Goal: Task Accomplishment & Management: Complete application form

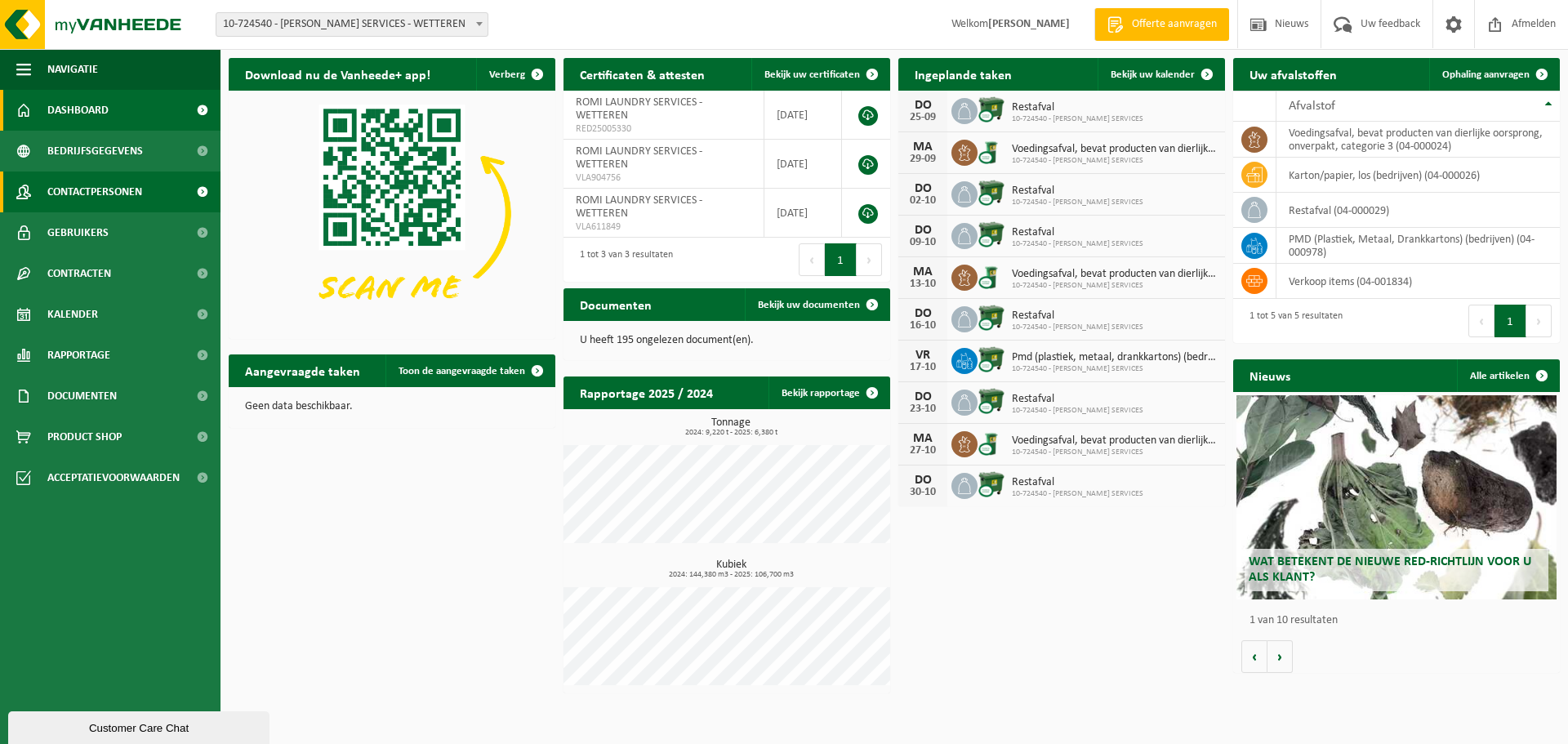
click at [101, 199] on span "Contactpersonen" at bounding box center [95, 192] width 95 height 41
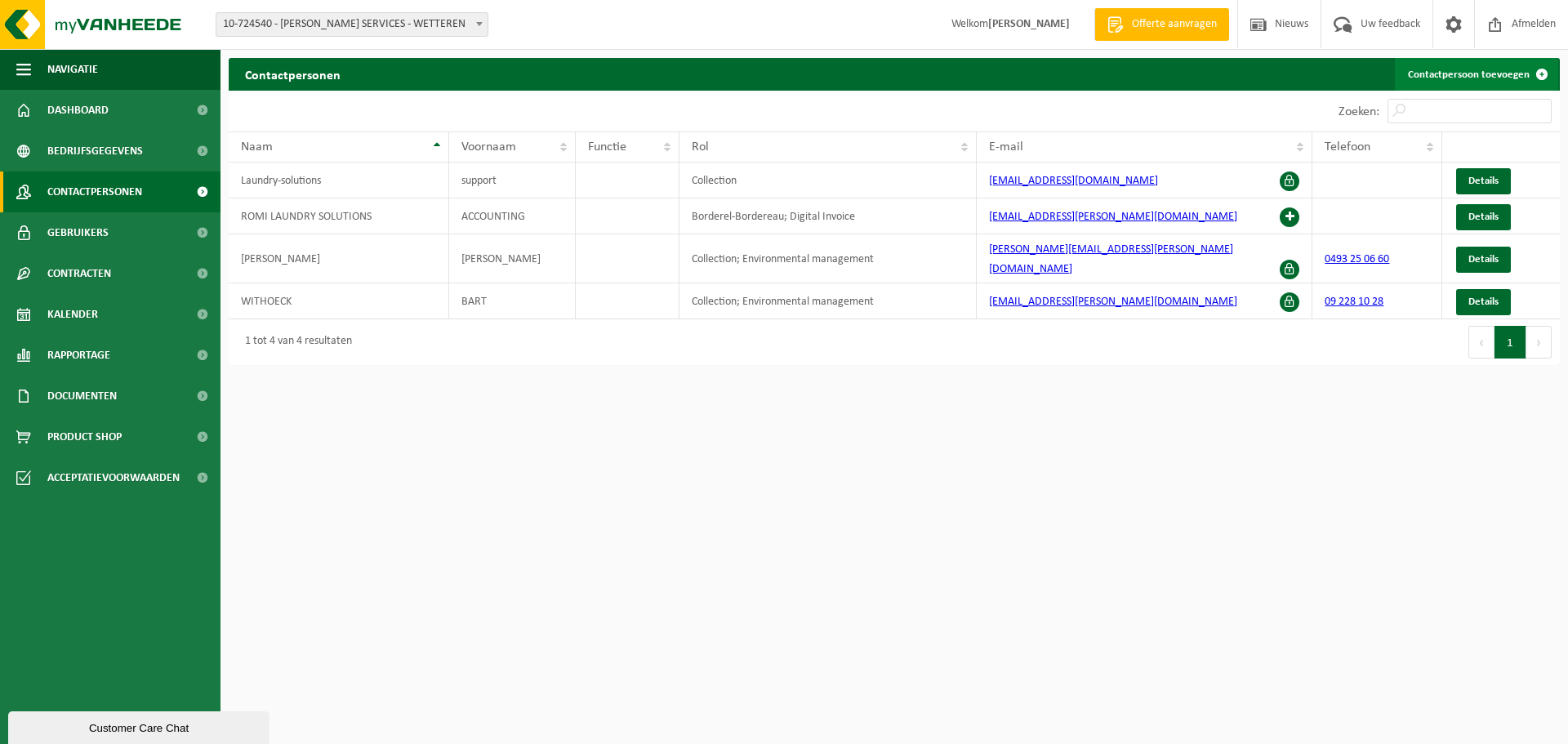
click at [1446, 66] on link "Contactpersoon toevoegen" at bounding box center [1476, 74] width 163 height 33
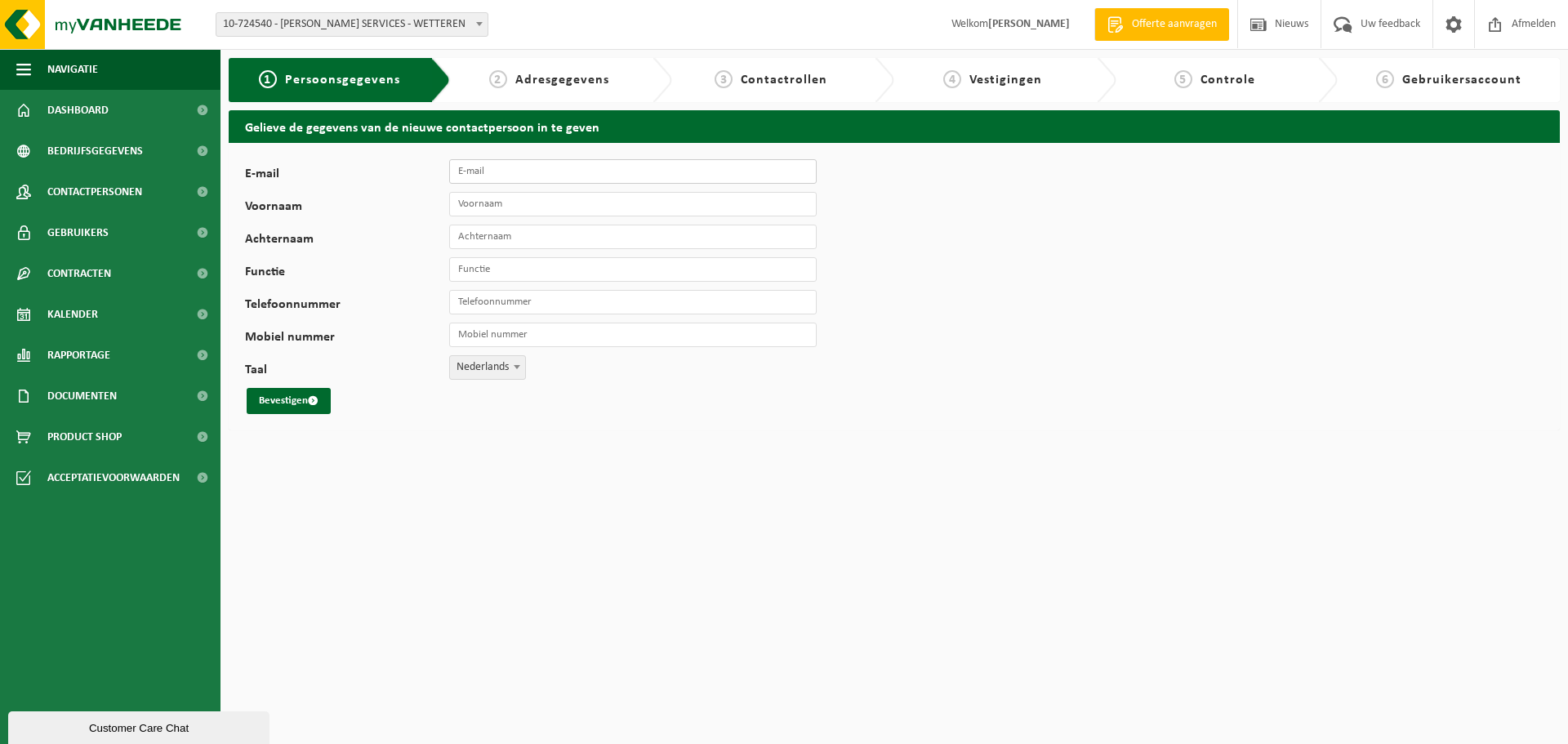
click at [489, 171] on input "E-mail" at bounding box center [632, 171] width 368 height 25
type input "[EMAIL_ADDRESS][DOMAIN_NAME]"
click at [490, 216] on input "Voornaam" at bounding box center [632, 204] width 368 height 25
type input "Luc"
click at [482, 233] on input "Achternaam" at bounding box center [632, 237] width 368 height 25
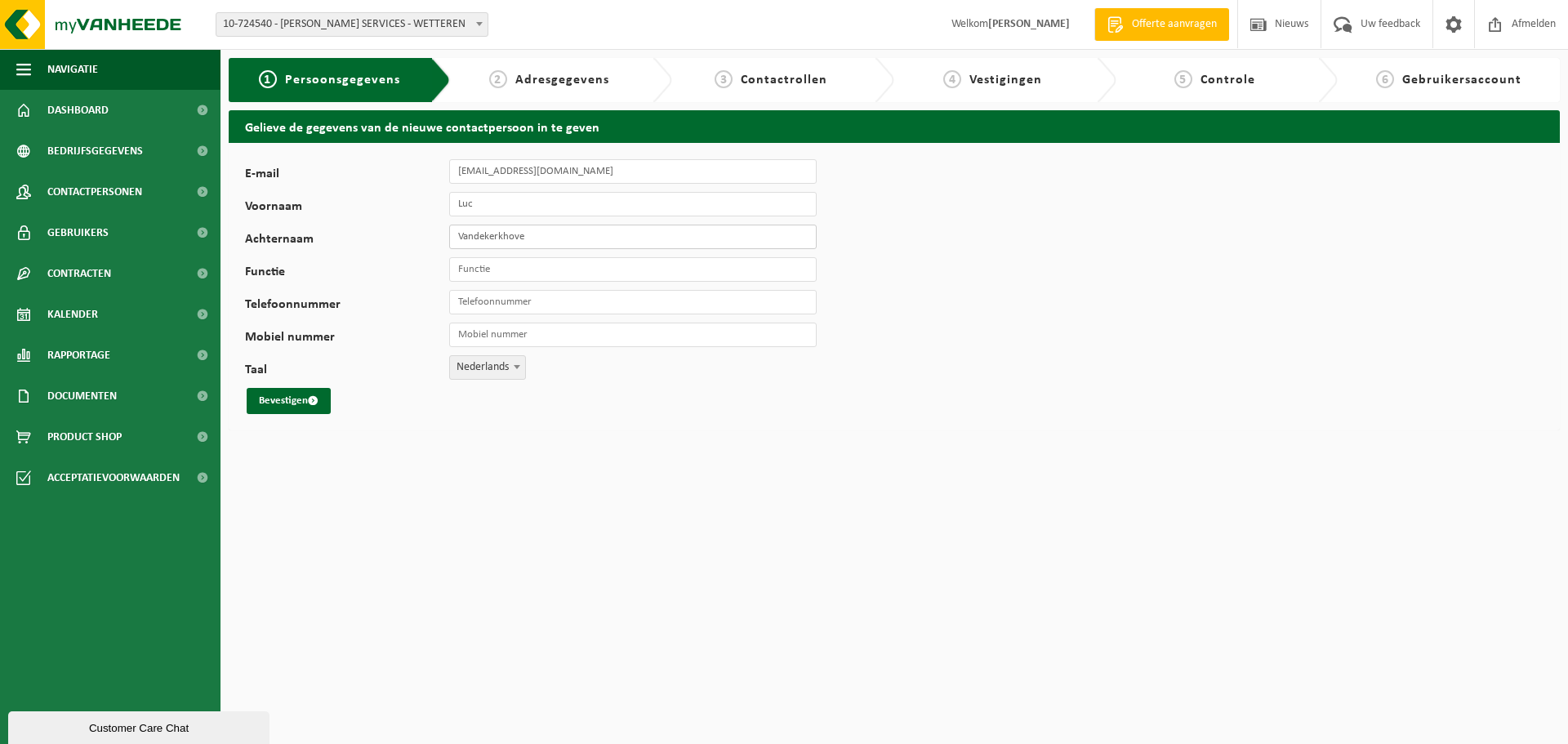
type input "Vandekerkhove"
click at [487, 271] on input "Functie" at bounding box center [632, 269] width 368 height 25
type input "Milieu coördinator"
click at [487, 303] on input "Telefoonnummer" at bounding box center [632, 302] width 368 height 25
click at [494, 328] on input "Mobiel nummer" at bounding box center [632, 335] width 368 height 25
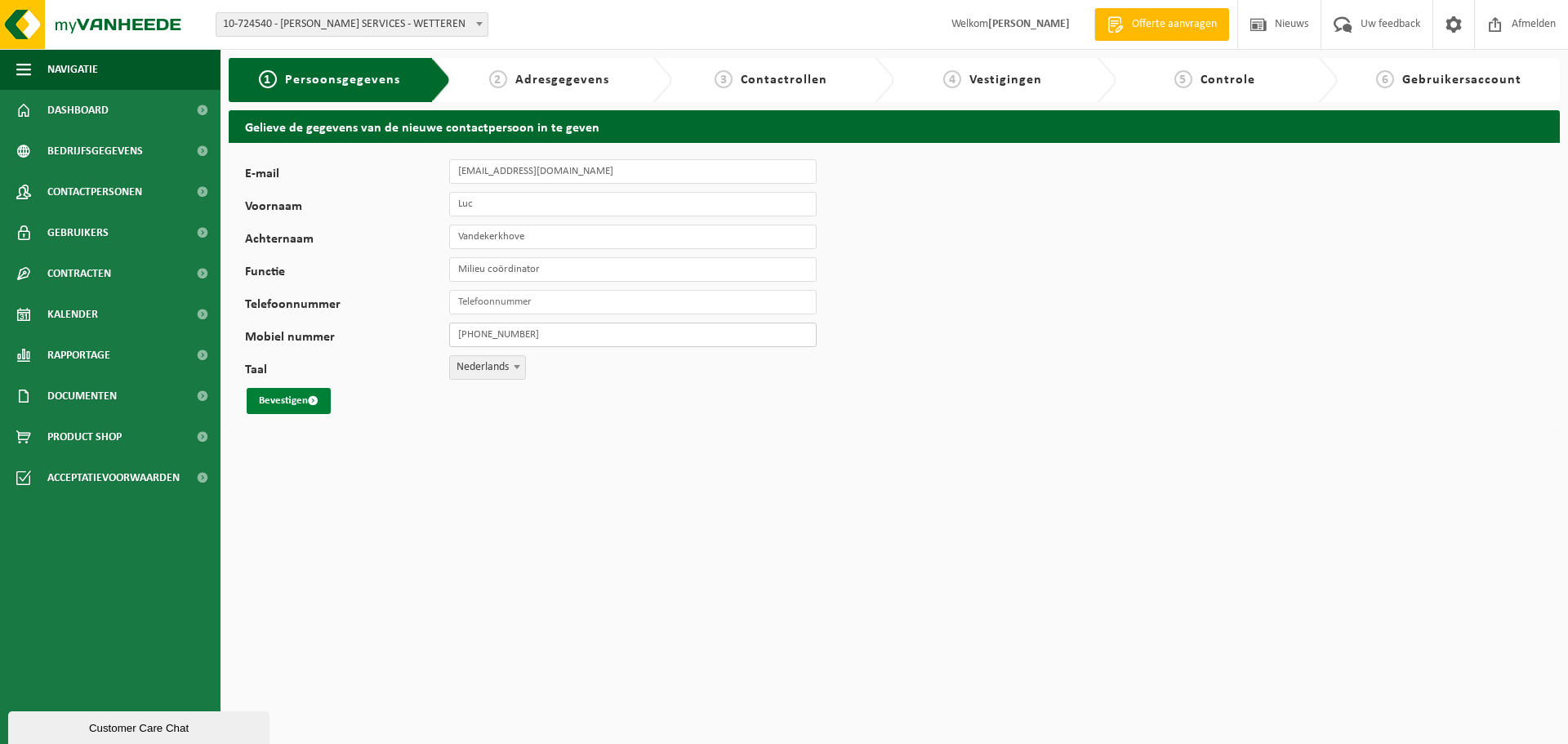
type input "[PHONE_NUMBER]"
click at [287, 404] on button "Bevestigen" at bounding box center [289, 401] width 85 height 26
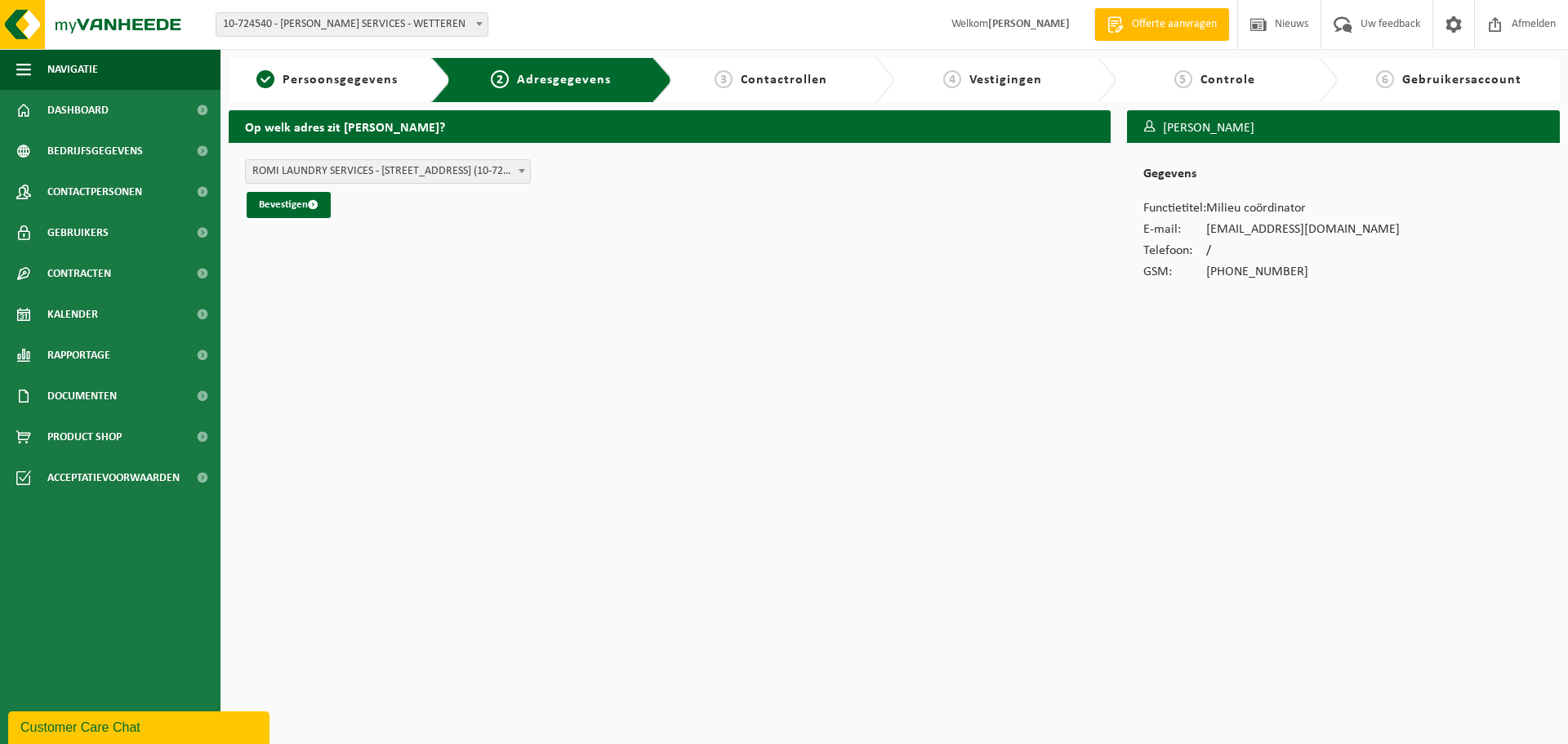
click at [489, 169] on span "ROMI LAUNDRY SERVICES - HONDERDWEG 5 , 9230 WETTEREN BE (10-724540/BUS)" at bounding box center [388, 171] width 284 height 23
click at [449, 292] on div "Op welk adres zit Luc Vandekerkhove? ROMI LAUNDRY SERVICES - HONDERDWEG 5 , 923…" at bounding box center [669, 208] width 899 height 197
click at [300, 200] on button "Bevestigen" at bounding box center [289, 205] width 85 height 26
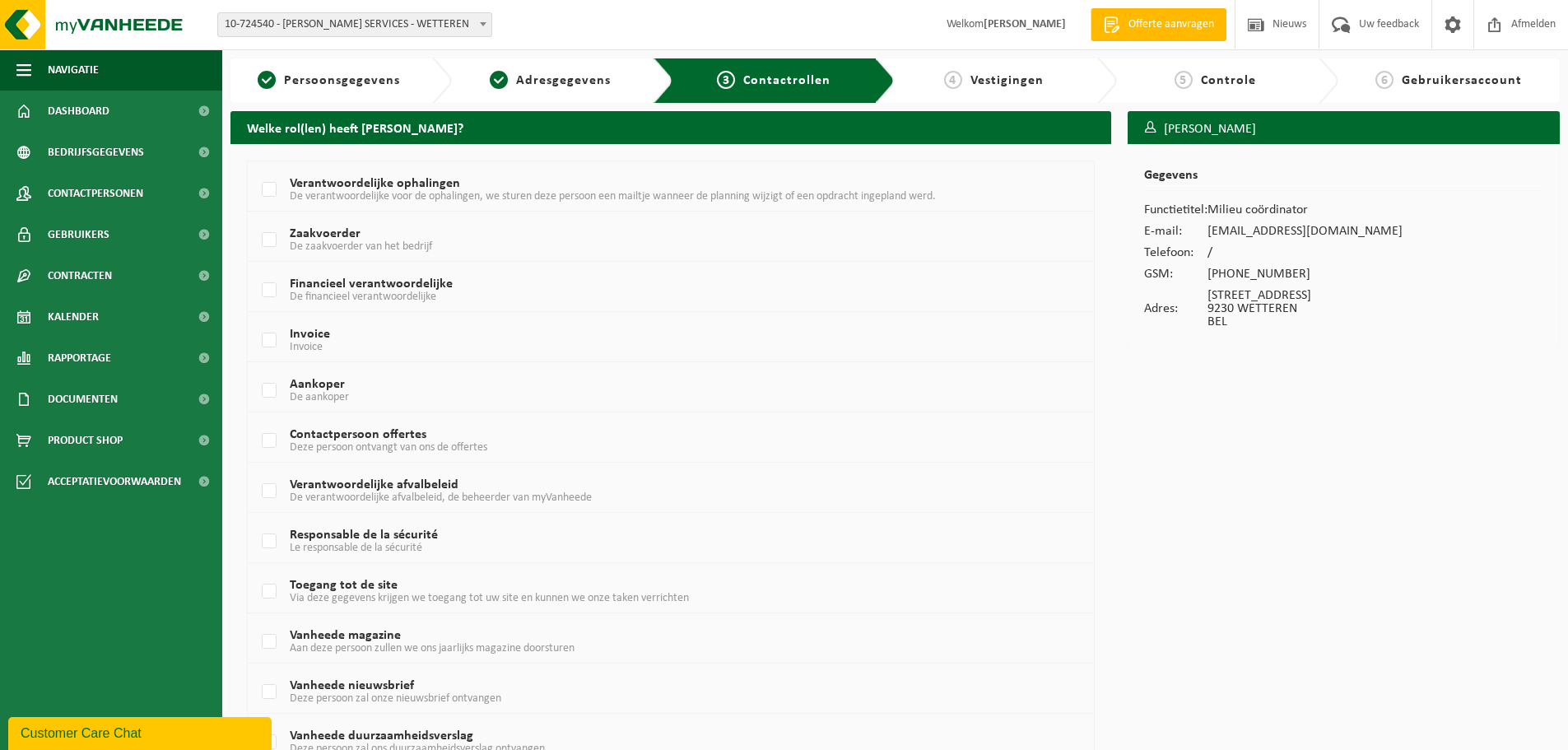
scroll to position [232, 0]
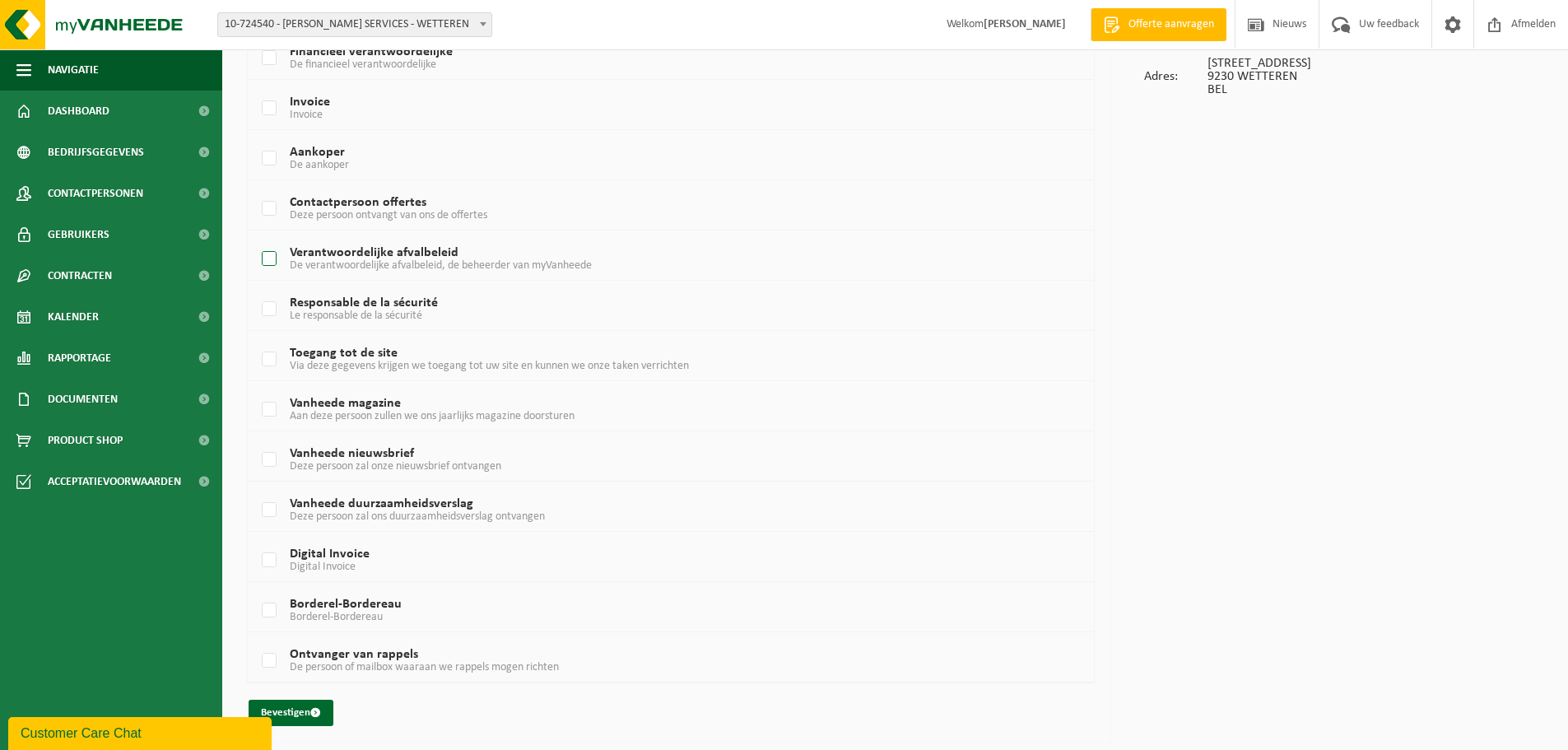
click at [448, 260] on span "De verantwoordelijke afvalbeleid, de beheerder van myVanheede" at bounding box center [440, 265] width 302 height 12
click at [256, 239] on input "Verantwoordelijke afvalbeleid De verantwoordelijke afvalbeleid, de beheerder va…" at bounding box center [256, 238] width 1 height 1
click at [268, 257] on label "Verantwoordelijke afvalbeleid De verantwoordelijke afvalbeleid, de beheerder va…" at bounding box center [635, 259] width 754 height 25
click at [256, 239] on input "Verantwoordelijke afvalbeleid De verantwoordelijke afvalbeleid, de beheerder va…" at bounding box center [256, 238] width 1 height 1
checkbox input "false"
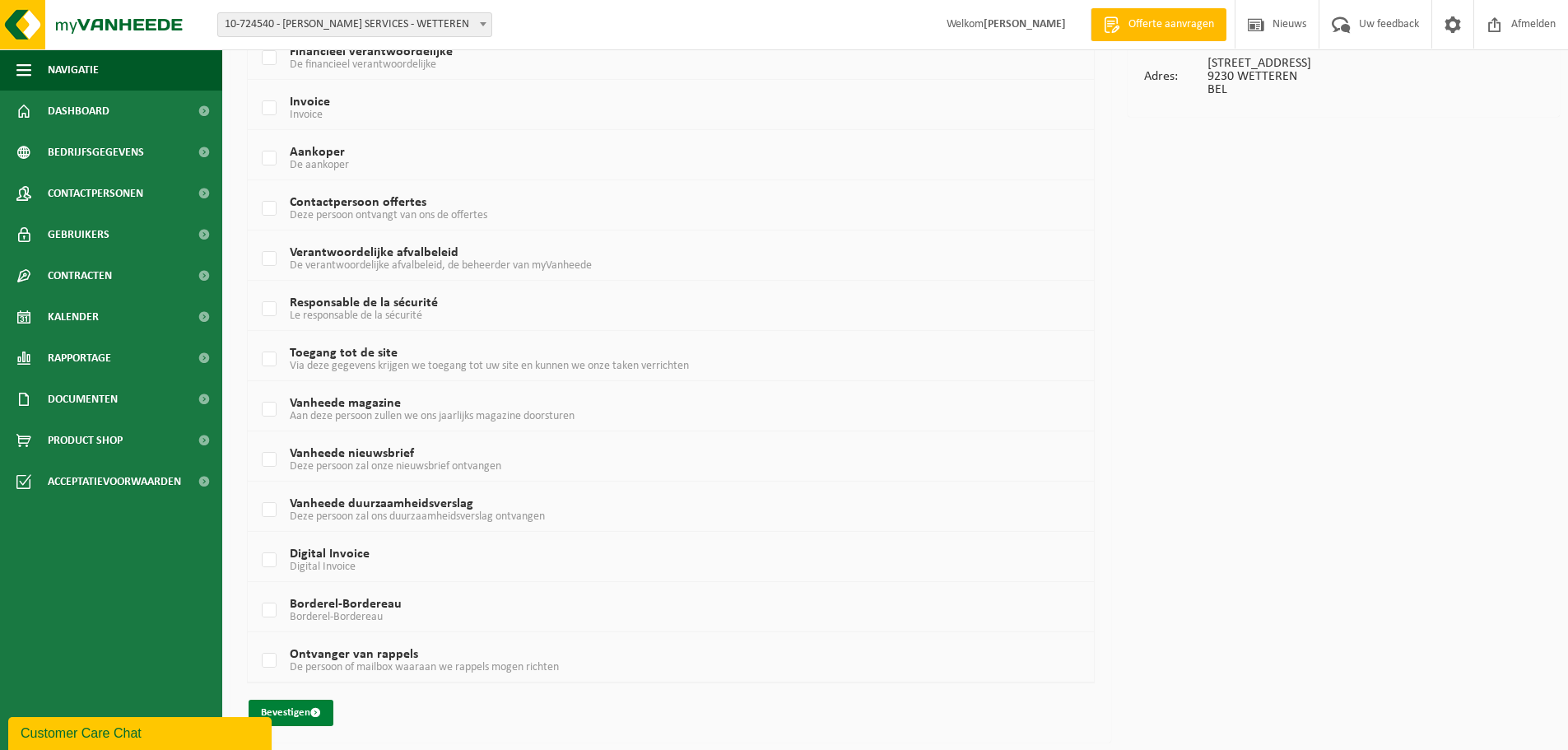
click at [303, 709] on button "Bevestigen" at bounding box center [291, 712] width 85 height 26
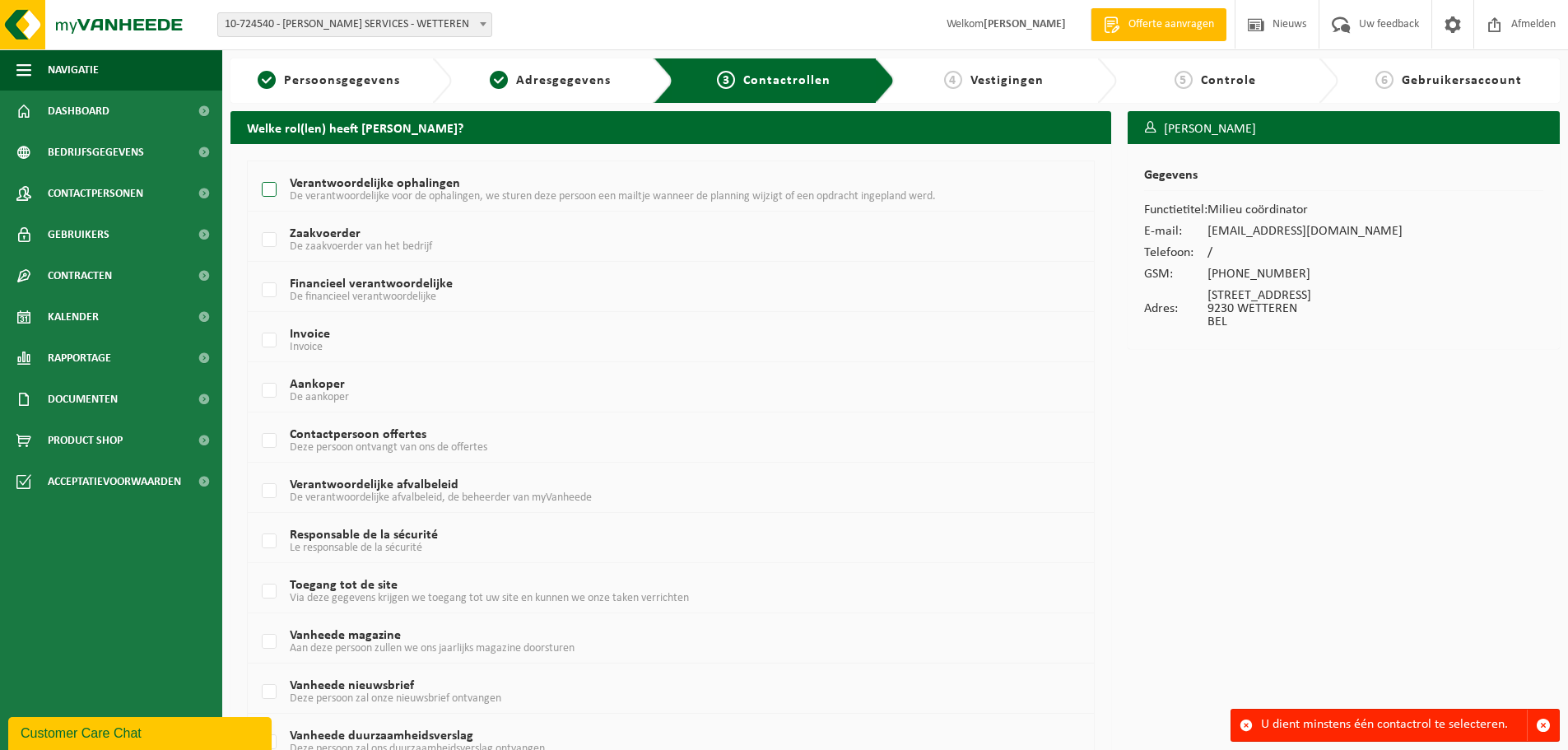
click at [346, 186] on label "Verantwoordelijke ophalingen De verantwoordelijke voor de ophalingen, we sturen…" at bounding box center [635, 190] width 754 height 25
click at [256, 170] on input "Verantwoordelijke ophalingen De verantwoordelijke voor de ophalingen, we sturen…" at bounding box center [256, 169] width 1 height 1
checkbox input "true"
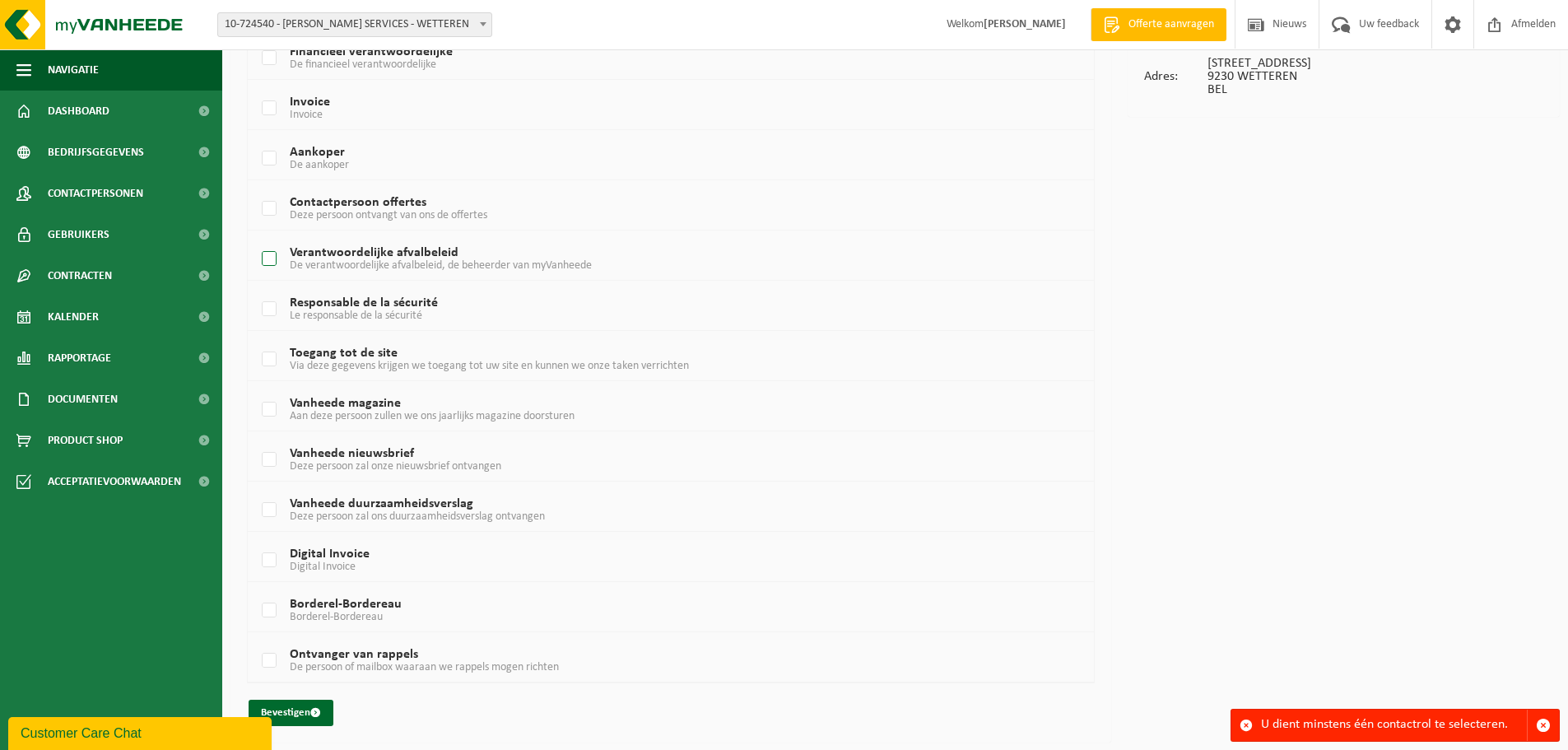
click at [376, 266] on span "De verantwoordelijke afvalbeleid, de beheerder van myVanheede" at bounding box center [440, 265] width 302 height 12
click at [256, 239] on input "Verantwoordelijke afvalbeleid De verantwoordelijke afvalbeleid, de beheerder va…" at bounding box center [256, 238] width 1 height 1
checkbox input "true"
click at [302, 703] on button "Bevestigen" at bounding box center [291, 712] width 85 height 26
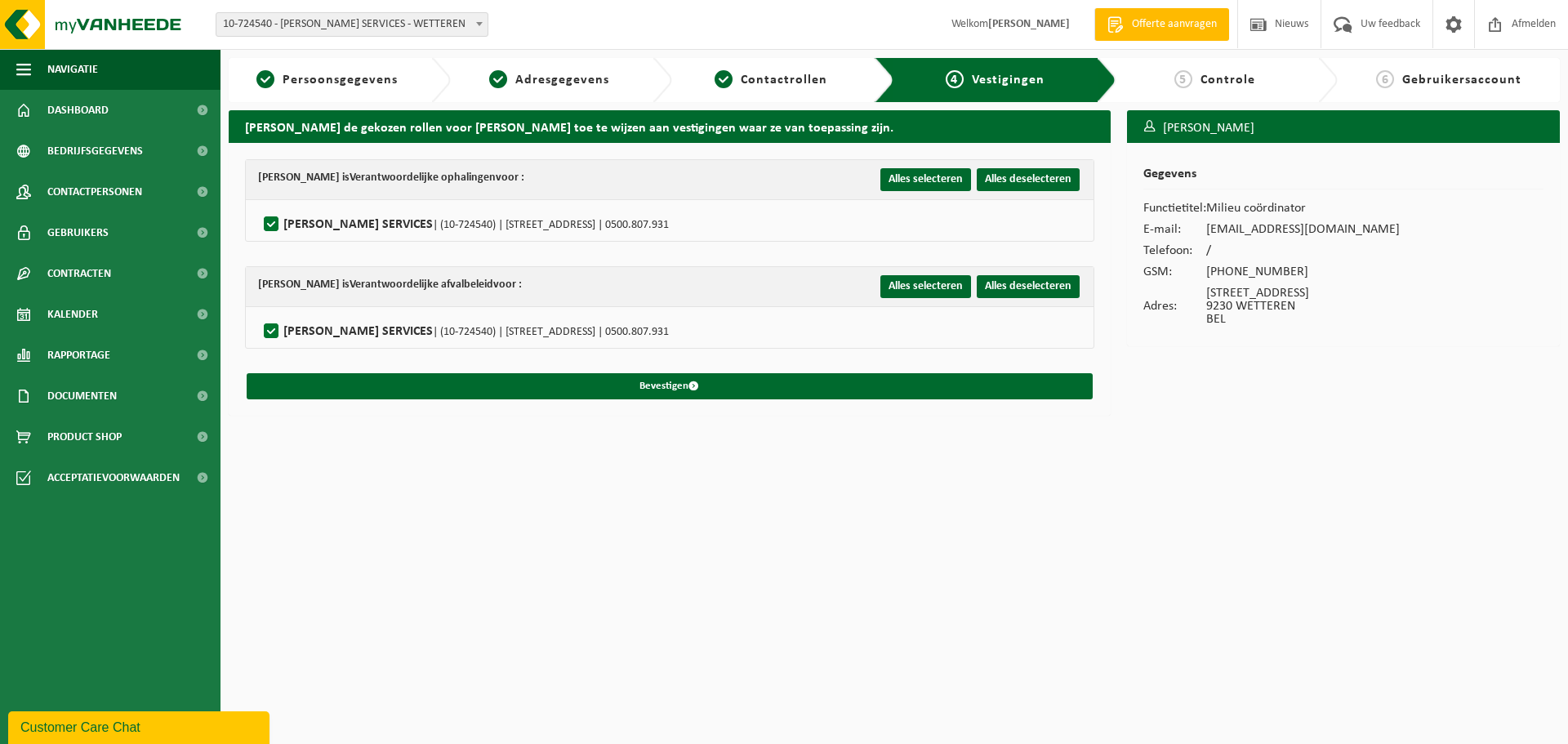
click at [378, 23] on span "10-724540 - [PERSON_NAME] SERVICES - WETTEREN" at bounding box center [352, 24] width 271 height 23
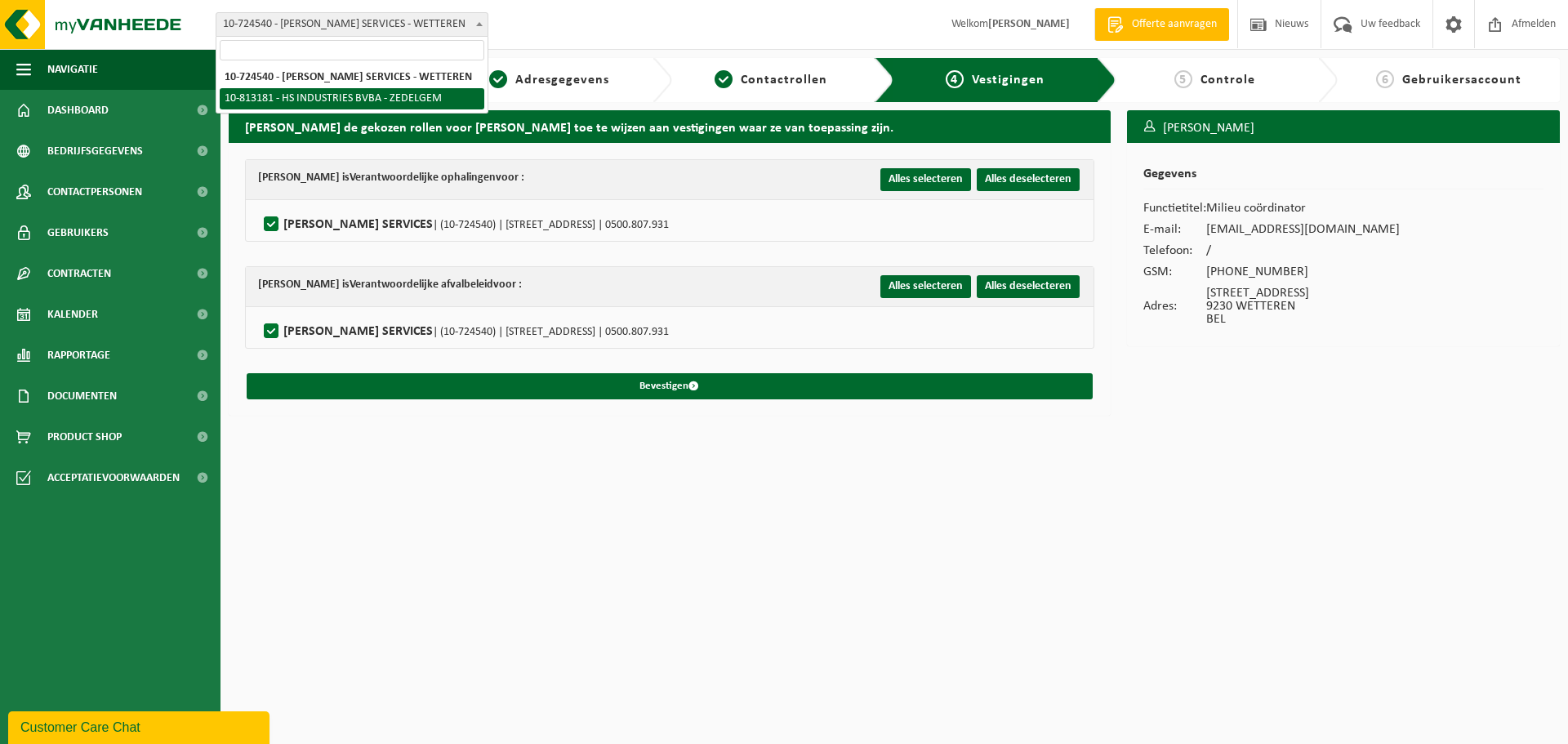
select select "88013"
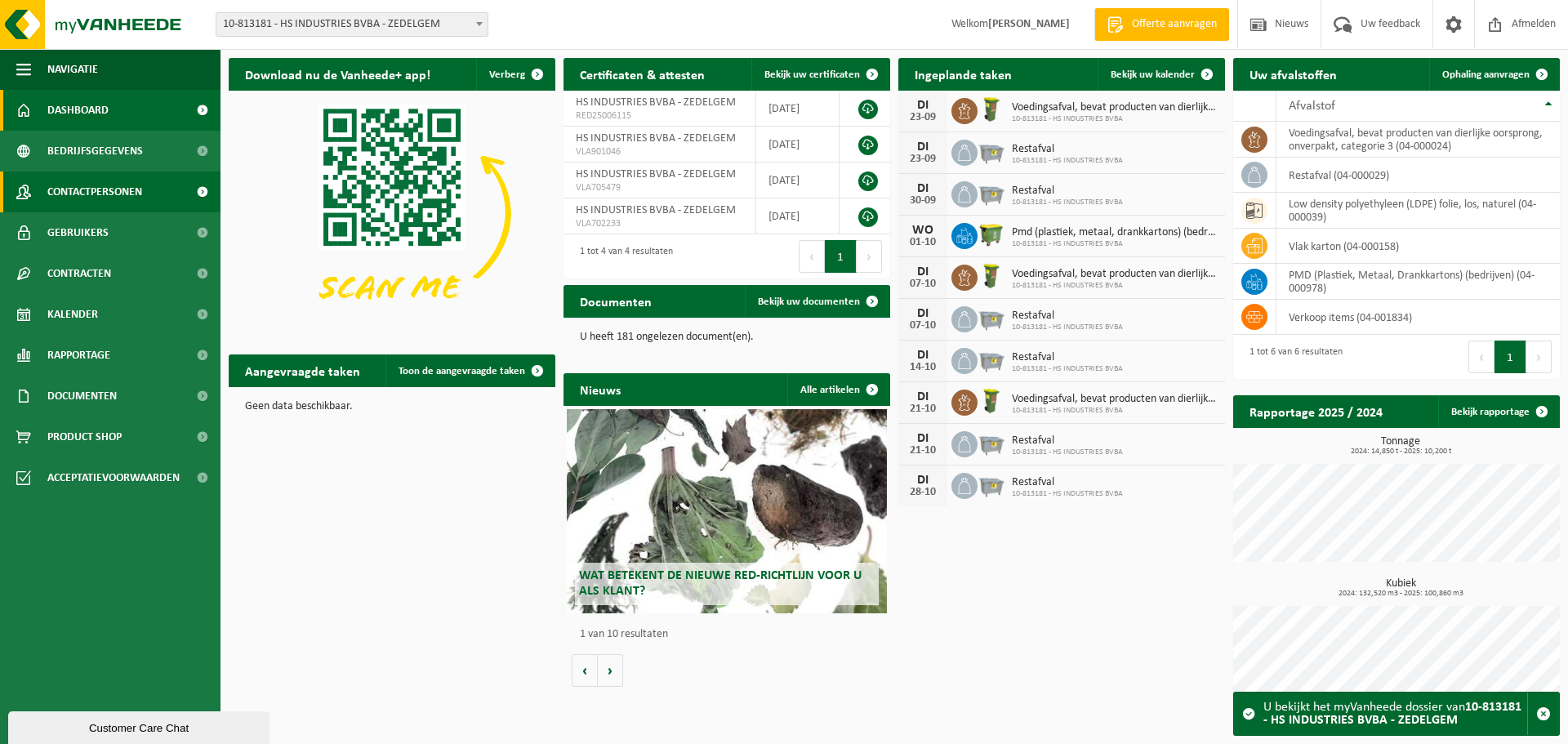
click at [139, 196] on span "Contactpersonen" at bounding box center [95, 192] width 95 height 41
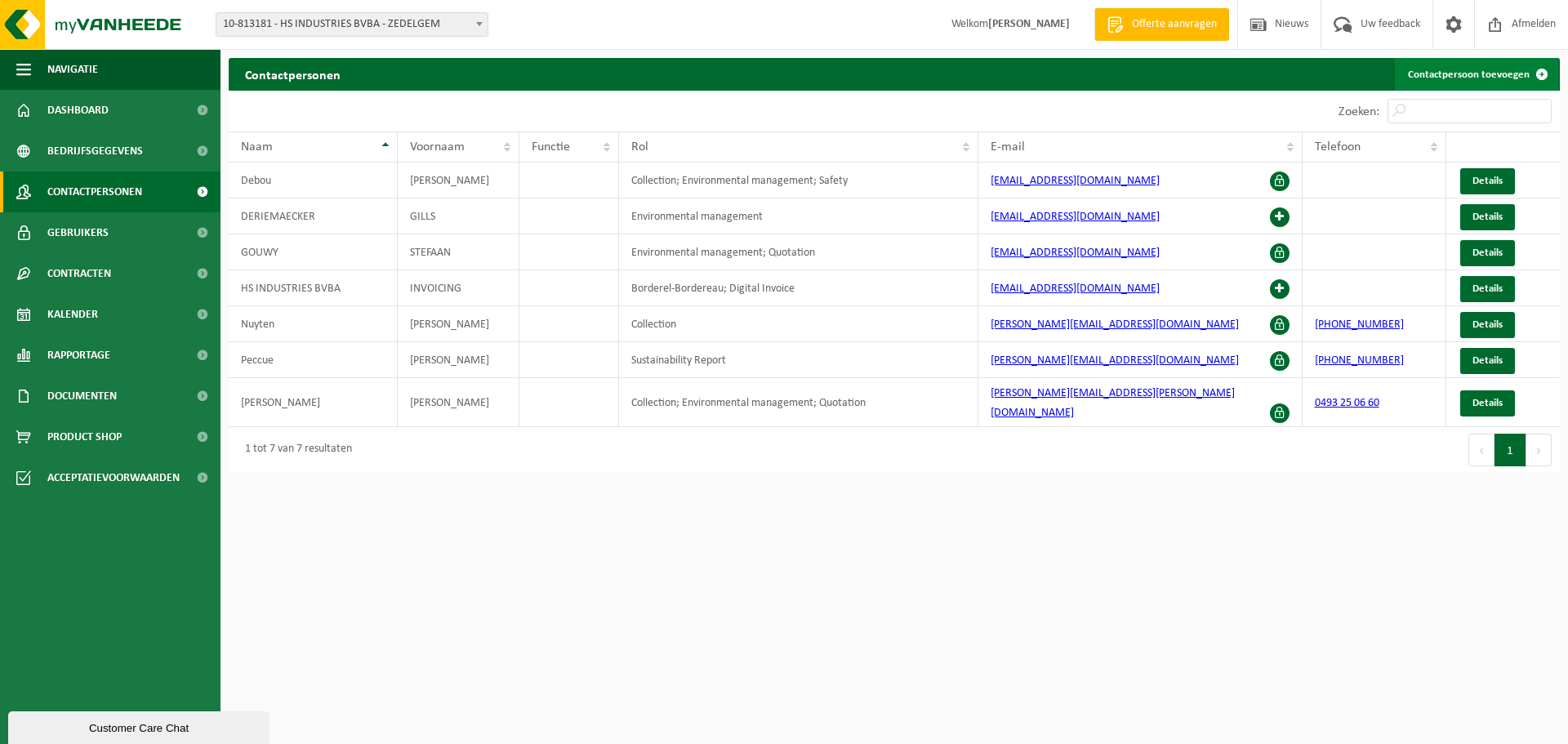
click at [1445, 79] on link "Contactpersoon toevoegen" at bounding box center [1476, 74] width 163 height 33
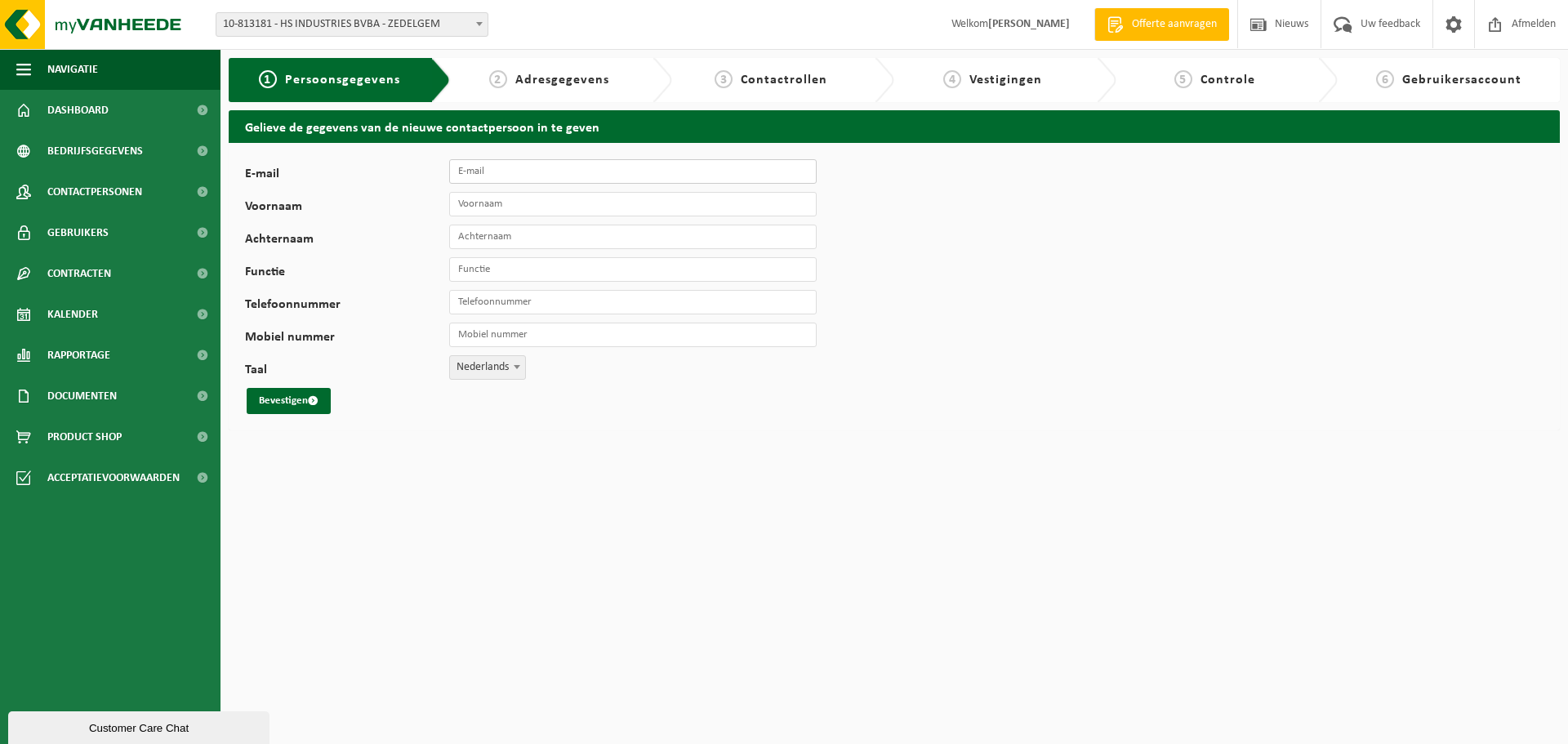
drag, startPoint x: 485, startPoint y: 164, endPoint x: 597, endPoint y: 176, distance: 112.6
click at [485, 164] on input "E-mail" at bounding box center [632, 171] width 368 height 25
type input "[EMAIL_ADDRESS][DOMAIN_NAME]"
click at [533, 200] on input "Voornaam" at bounding box center [632, 204] width 368 height 25
type input "luc"
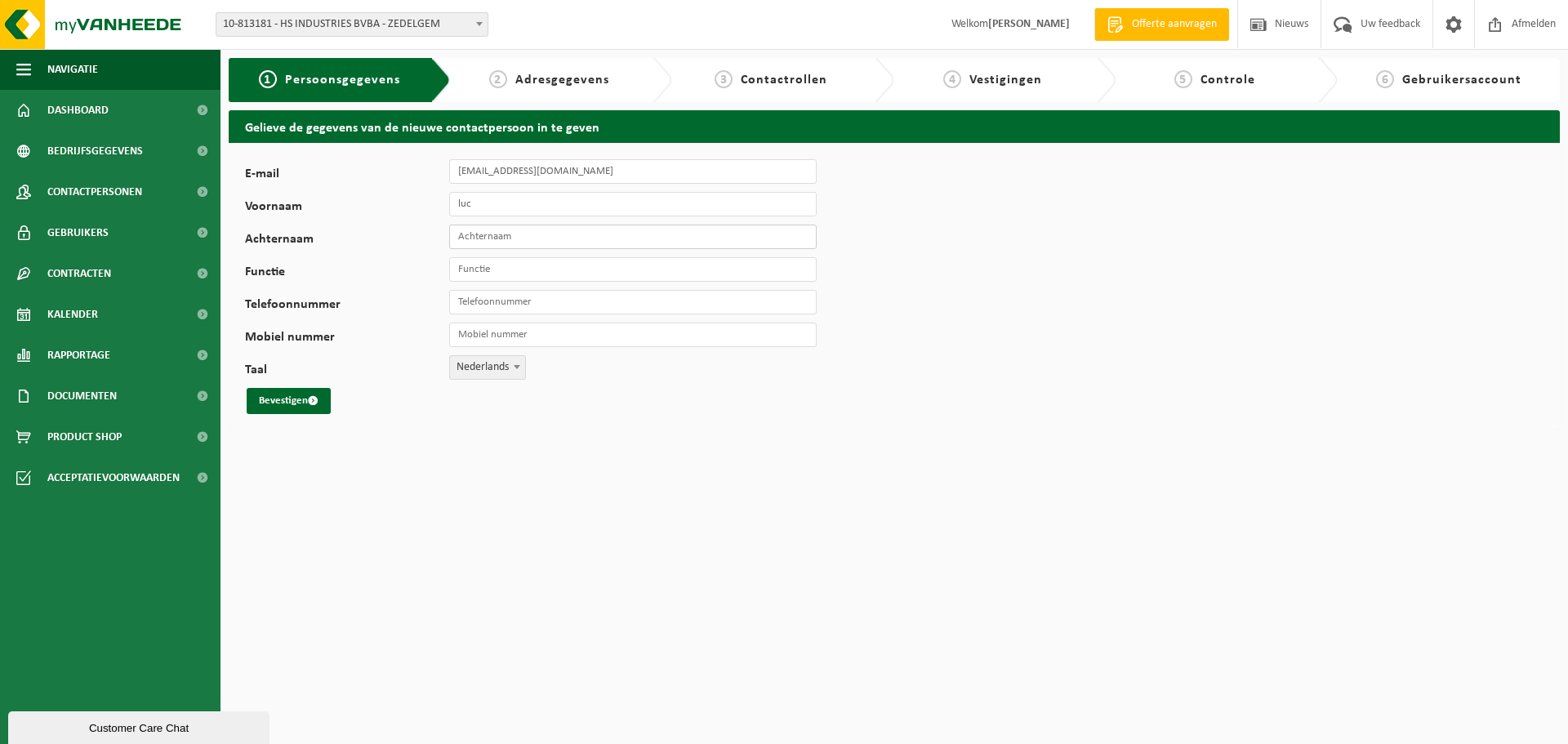
click at [478, 232] on input "Achternaam" at bounding box center [632, 237] width 368 height 25
type input "Vandekerkhove"
click at [511, 271] on input "Functie" at bounding box center [632, 269] width 368 height 25
type input "Milieu coördinator"
click at [493, 340] on input "Mobiel nummer" at bounding box center [632, 335] width 368 height 25
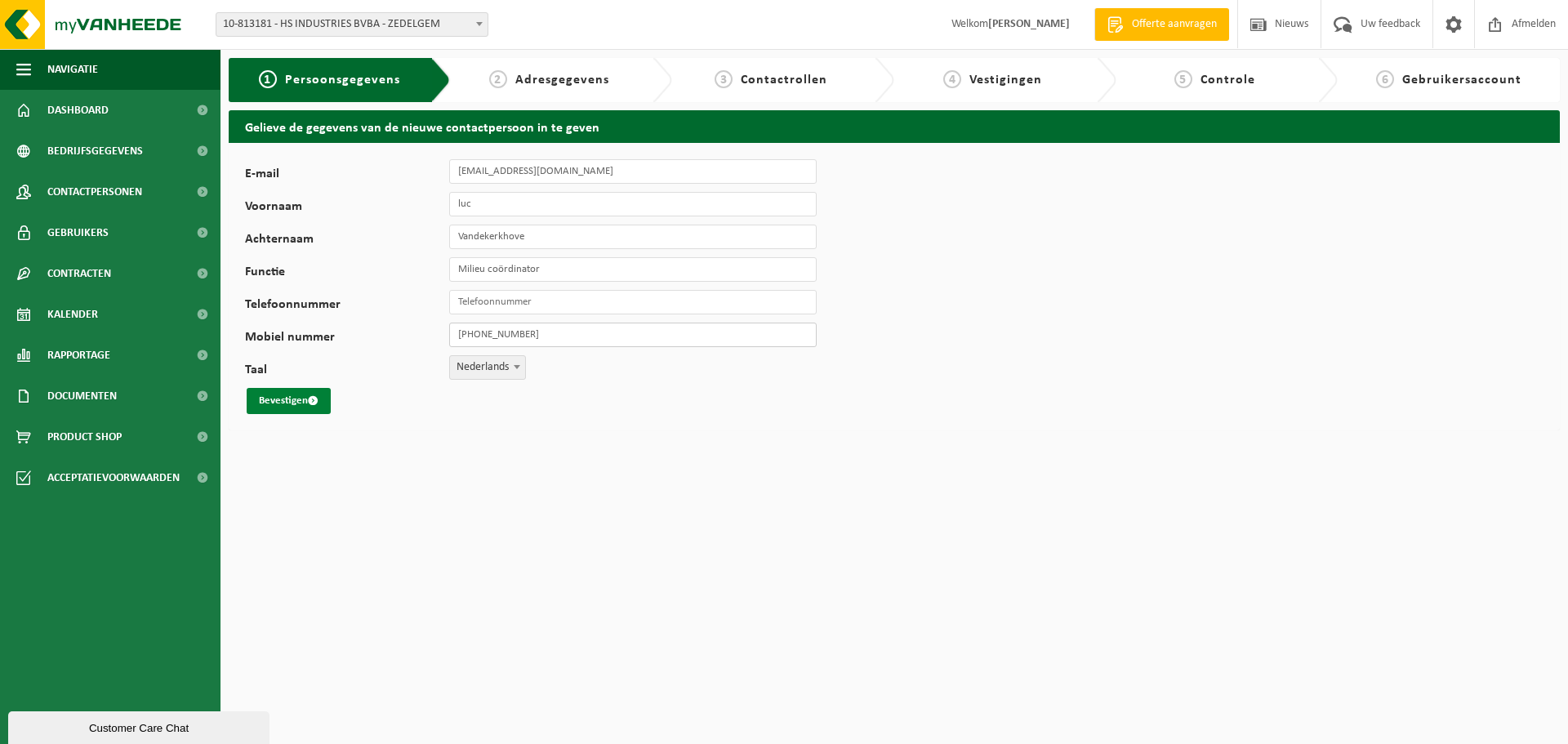
type input "[PHONE_NUMBER]"
click at [283, 408] on button "Bevestigen" at bounding box center [289, 401] width 85 height 26
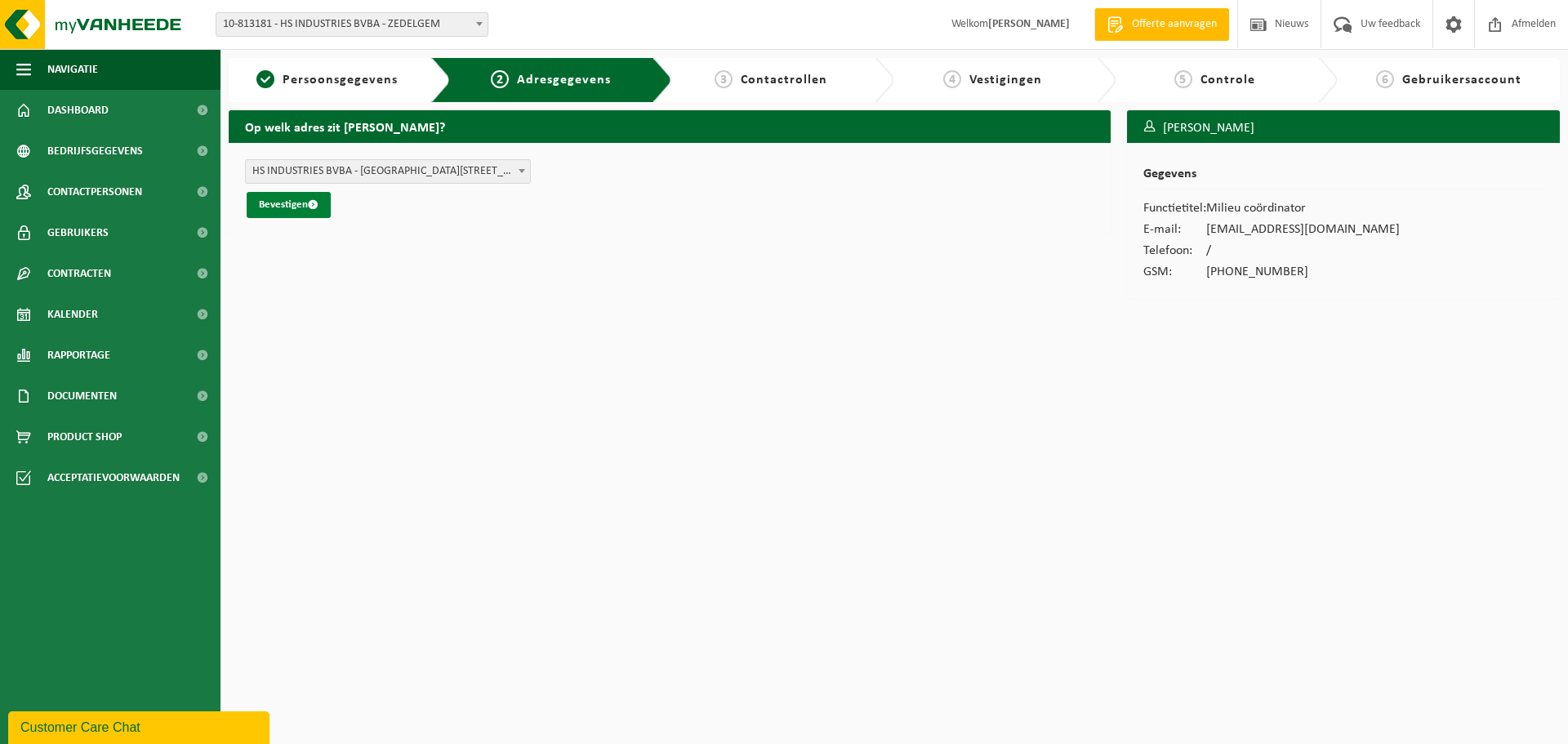
click at [295, 195] on button "Bevestigen" at bounding box center [289, 205] width 85 height 26
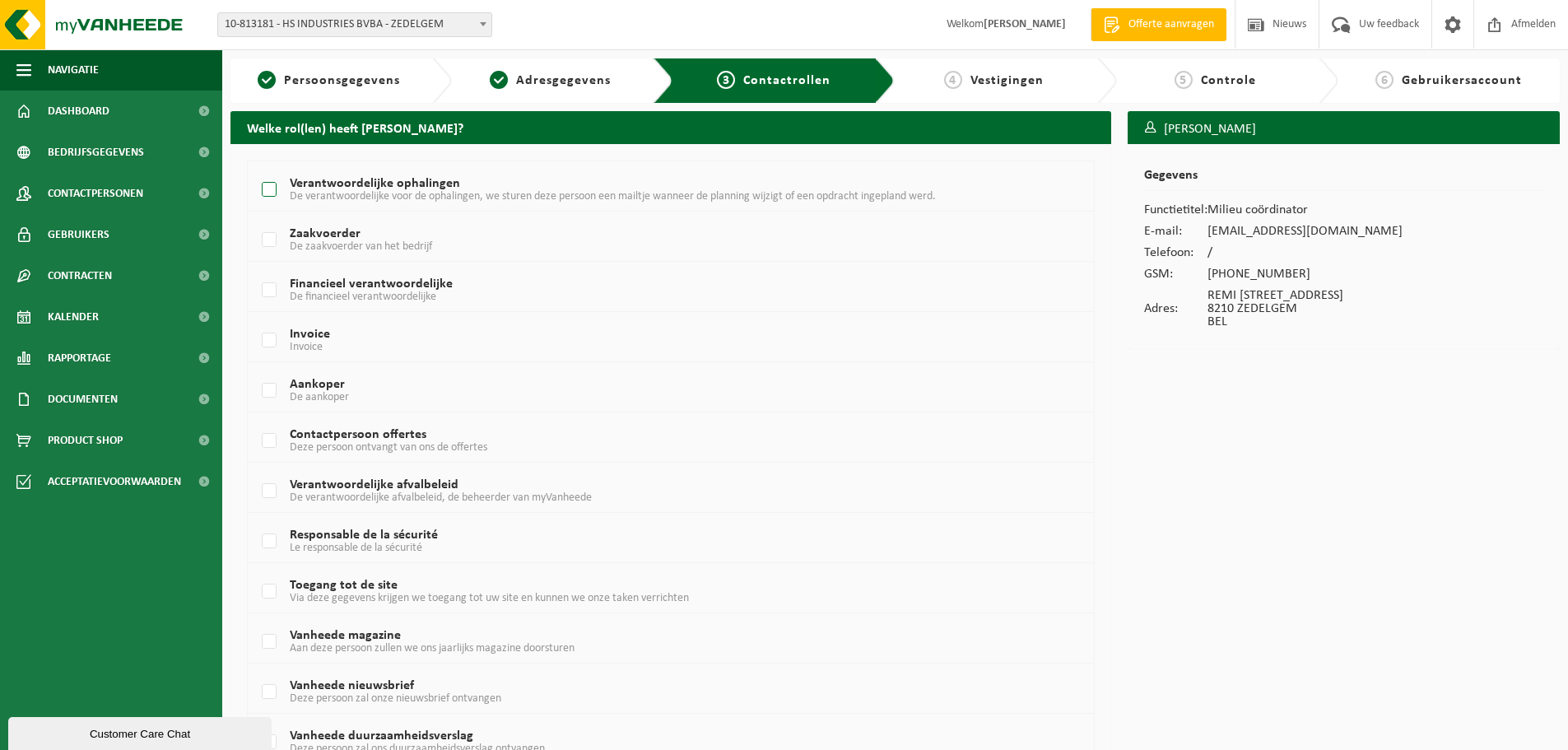
click at [275, 191] on label "Verantwoordelijke ophalingen De verantwoordelijke voor de ophalingen, we sturen…" at bounding box center [635, 190] width 754 height 25
click at [256, 170] on input "Verantwoordelijke ophalingen De verantwoordelijke voor de ophalingen, we sturen…" at bounding box center [256, 169] width 1 height 1
checkbox input "true"
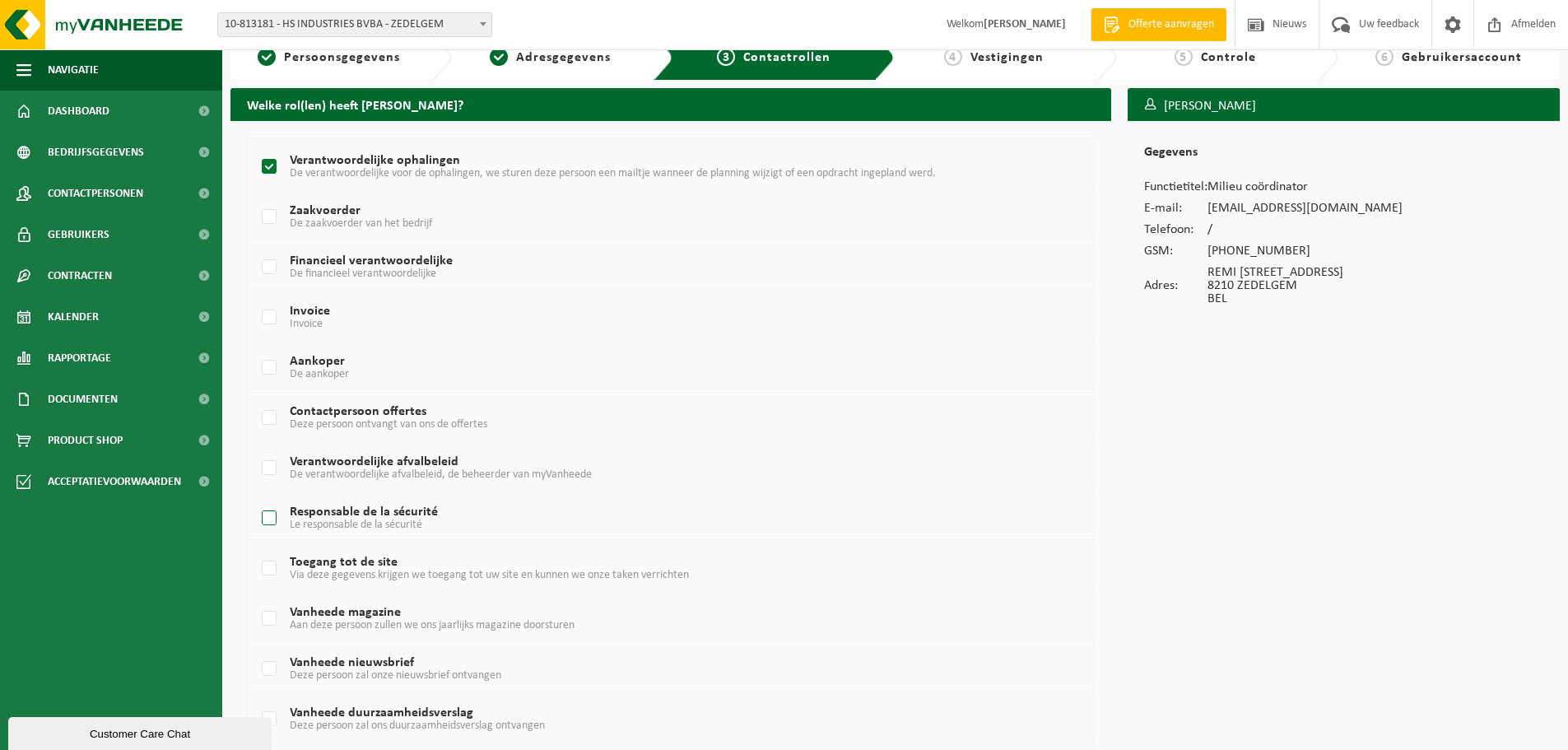
scroll to position [232, 0]
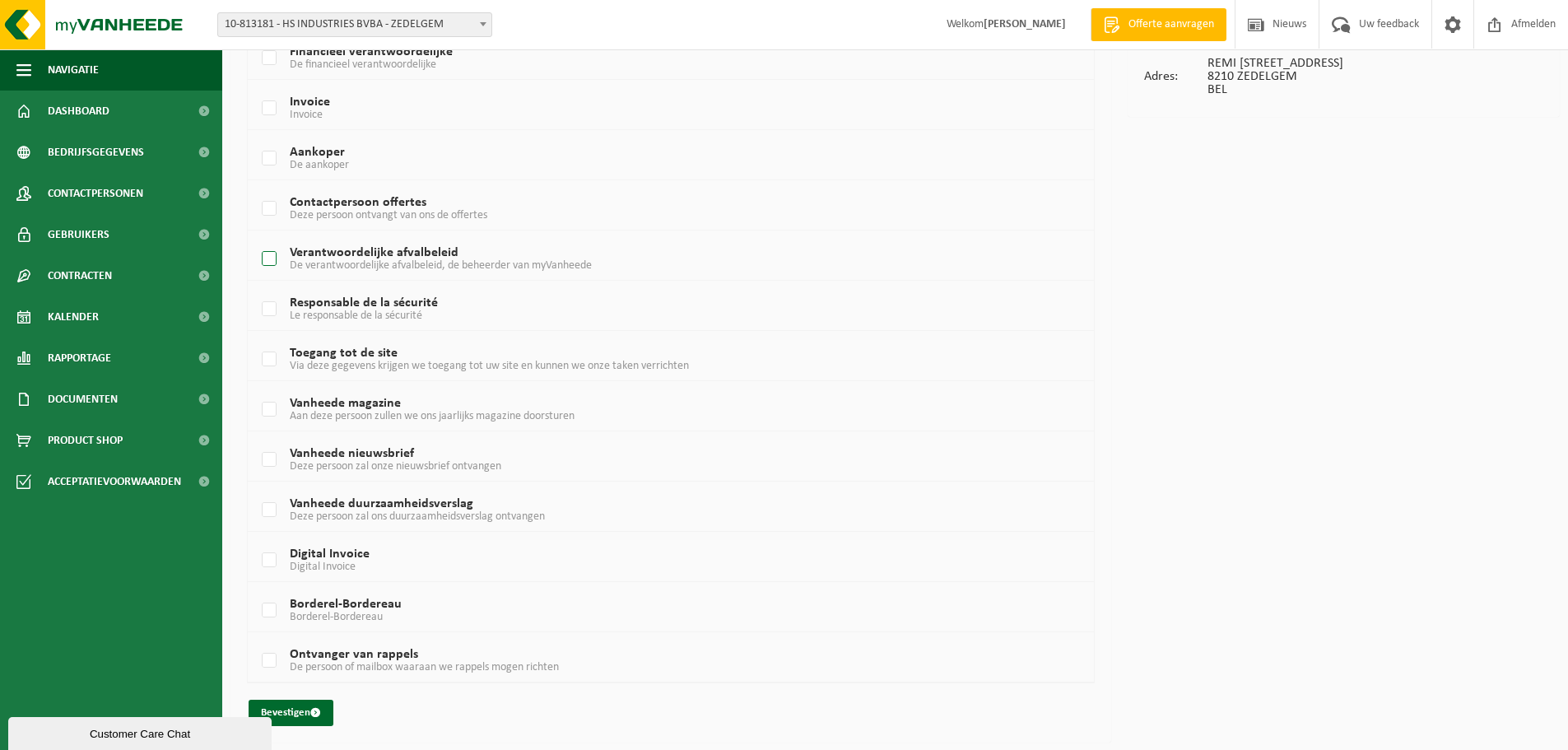
click at [267, 248] on label "Verantwoordelijke afvalbeleid De verantwoordelijke afvalbeleid, de beheerder va…" at bounding box center [635, 259] width 754 height 25
click at [256, 239] on input "Verantwoordelijke afvalbeleid De verantwoordelijke afvalbeleid, de beheerder va…" at bounding box center [256, 238] width 1 height 1
checkbox input "true"
click at [321, 710] on span "submit" at bounding box center [315, 712] width 11 height 11
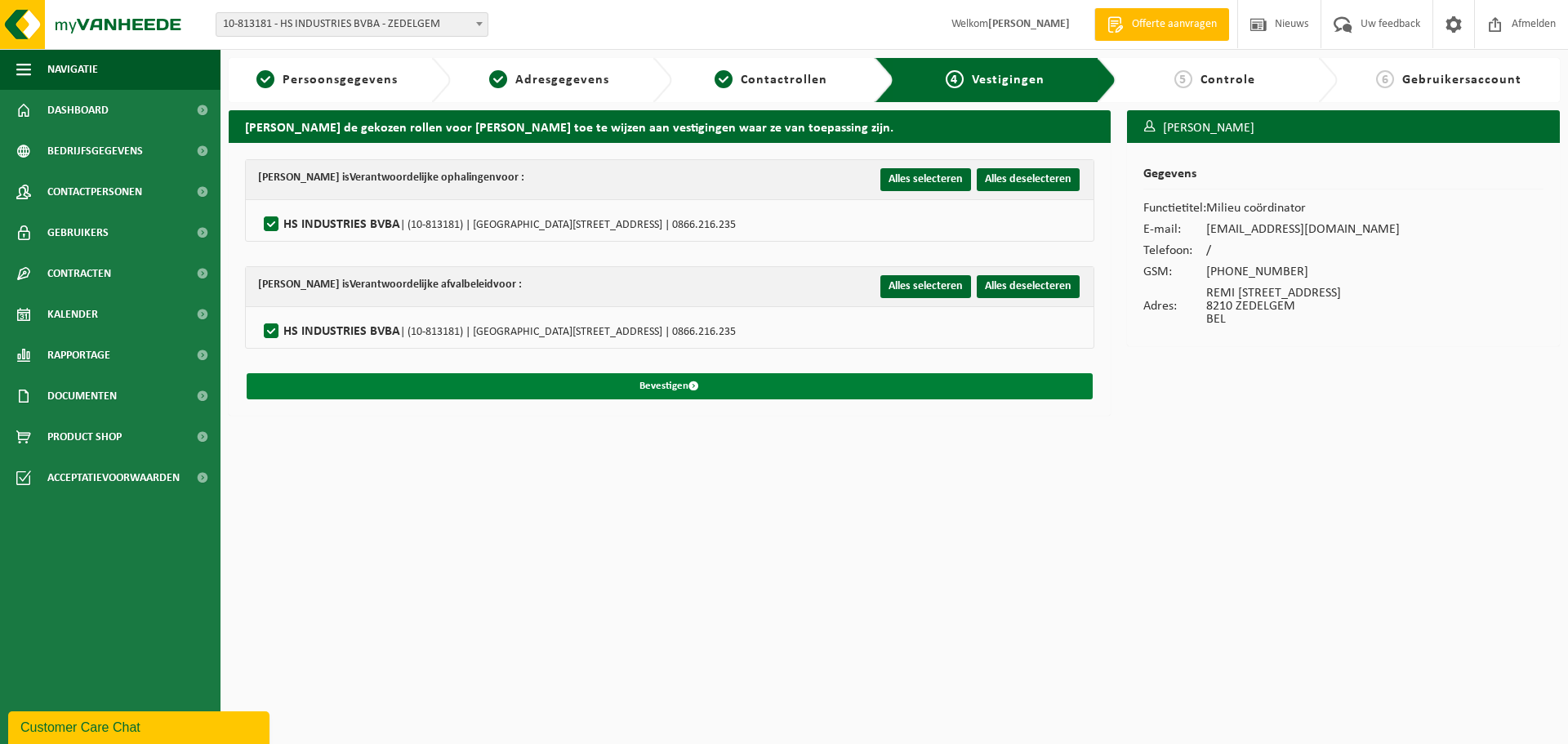
click at [680, 389] on button "Bevestigen" at bounding box center [669, 386] width 846 height 26
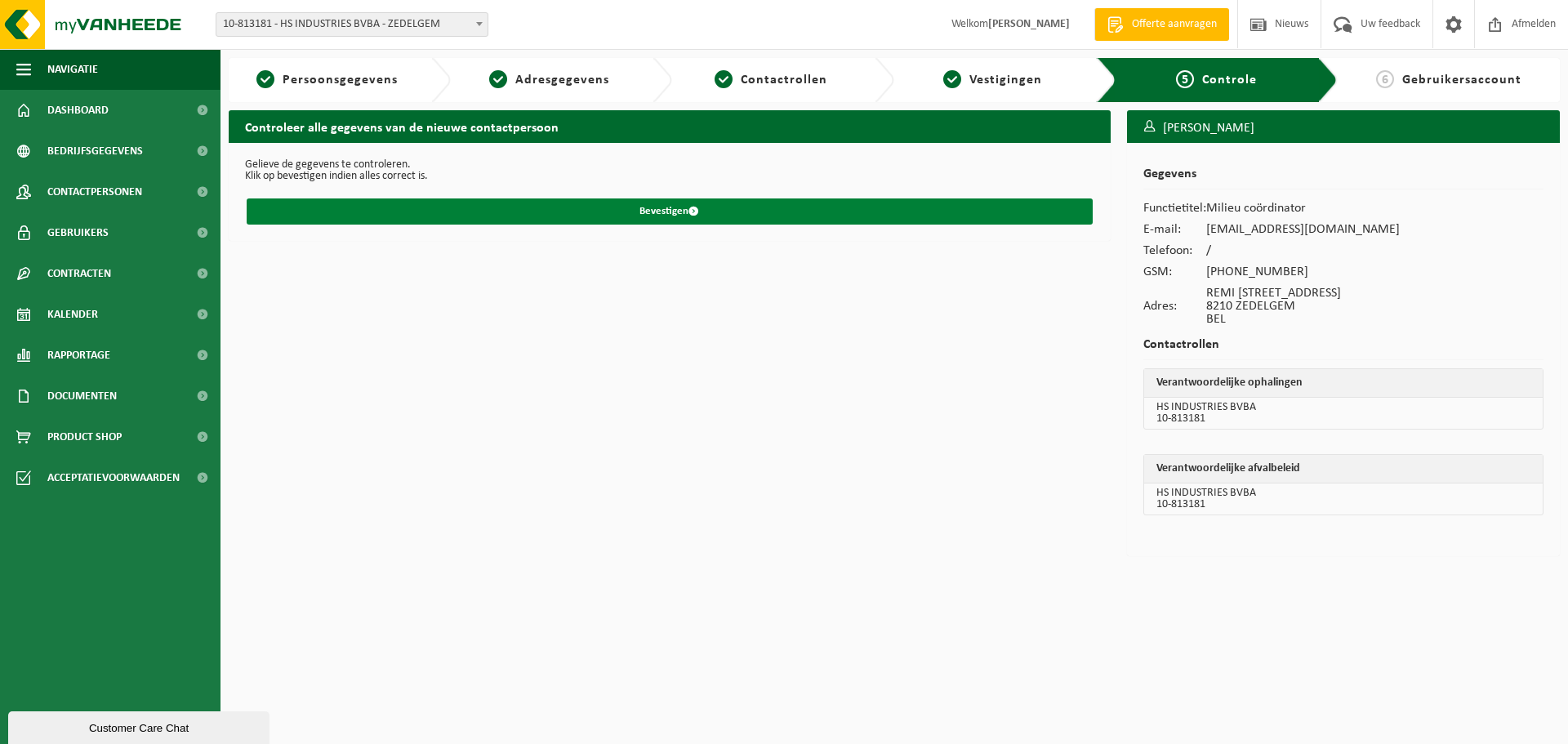
click at [687, 221] on button "Bevestigen" at bounding box center [669, 211] width 846 height 26
